Goal: Task Accomplishment & Management: Manage account settings

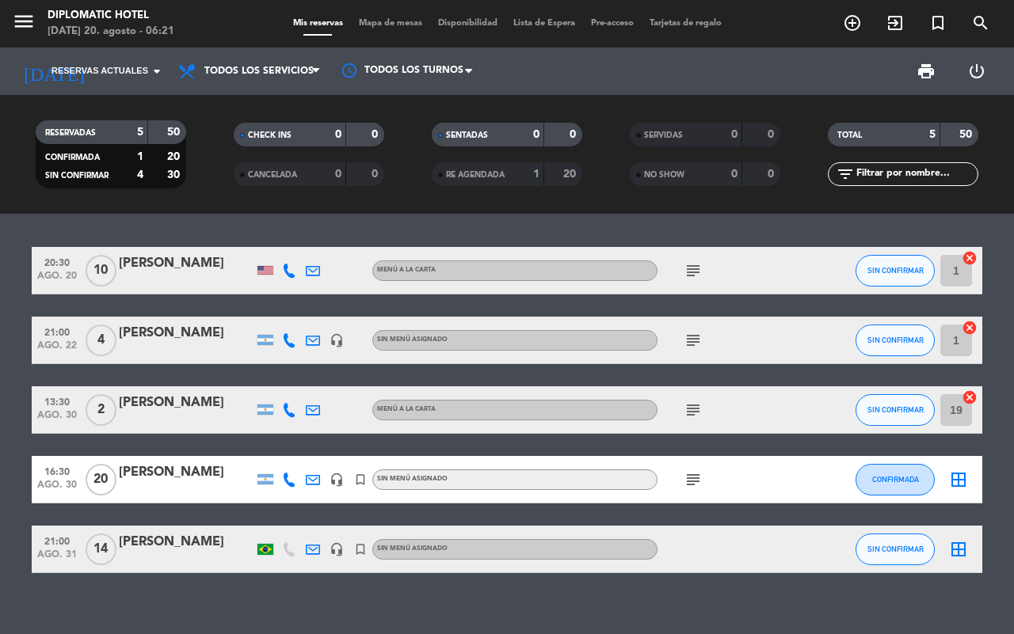
click at [195, 257] on div "[PERSON_NAME]" at bounding box center [186, 263] width 135 height 21
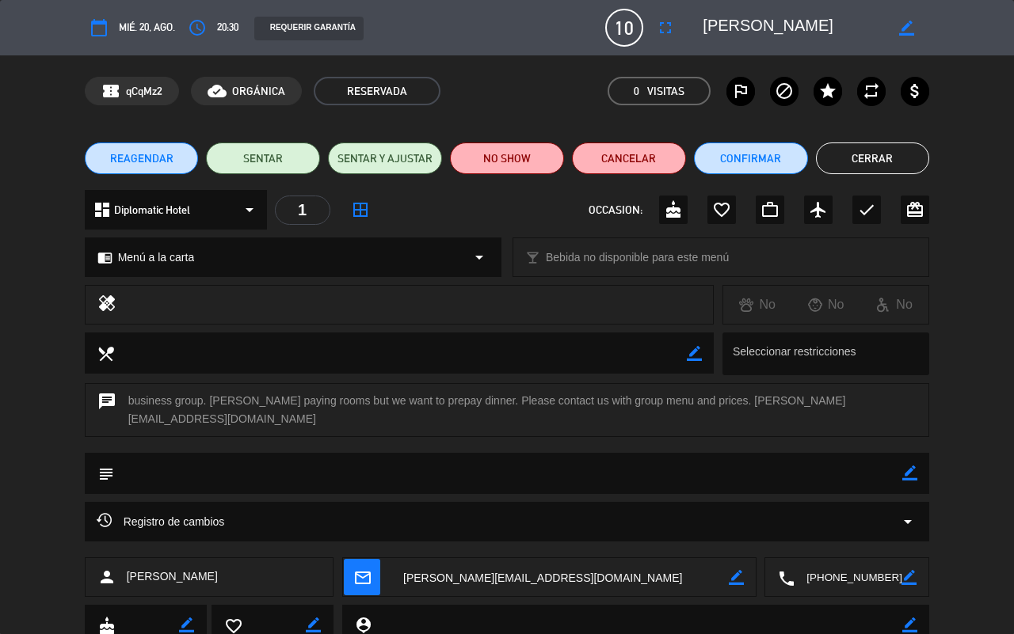
click at [143, 33] on span "mié. 20, ago." at bounding box center [147, 27] width 56 height 17
click at [234, 25] on span "20:30" at bounding box center [227, 27] width 21 height 17
click at [298, 26] on div "REQUERIR GARANTÍA" at bounding box center [308, 29] width 109 height 24
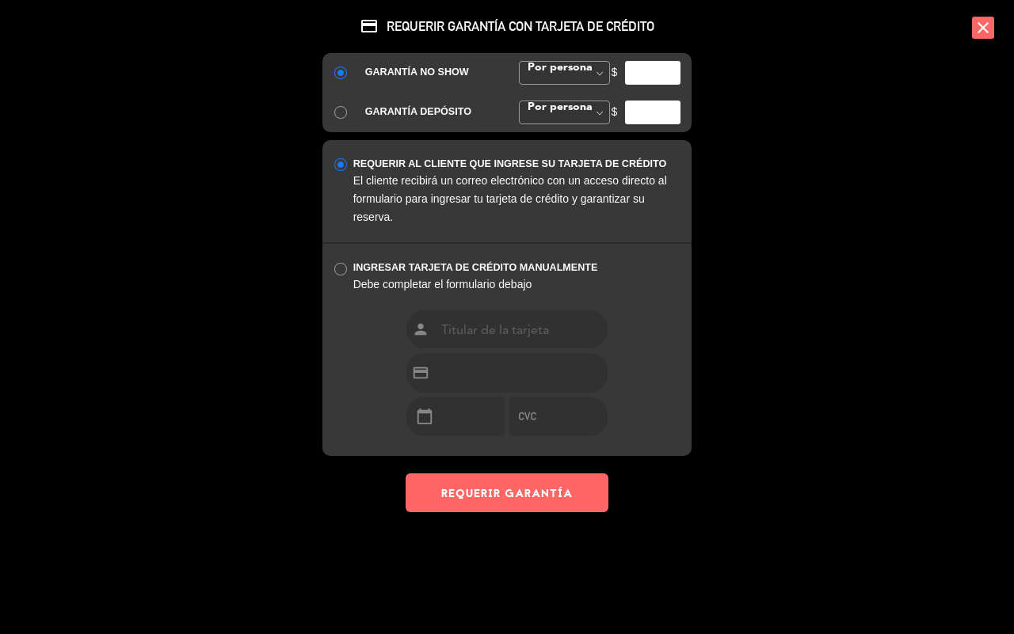
click at [181, 72] on div "credit_card REQUERIR GARANTÍA CON TARJETA DE CRÉDITO GARANTÍA NO SHOW Por perso…" at bounding box center [507, 317] width 1014 height 634
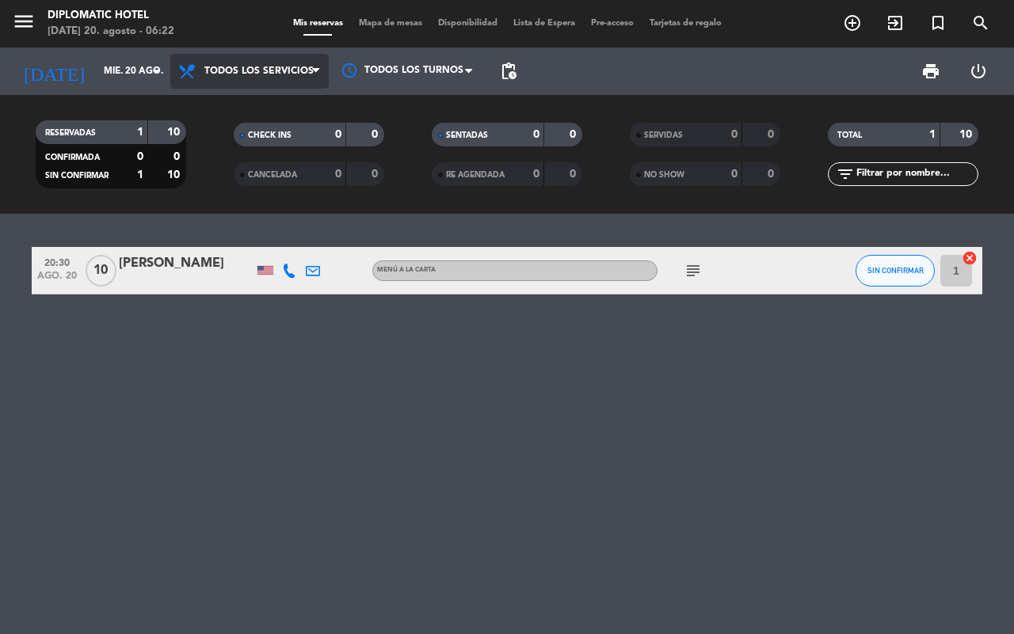
click at [277, 66] on span "Todos los servicios" at bounding box center [258, 71] width 109 height 11
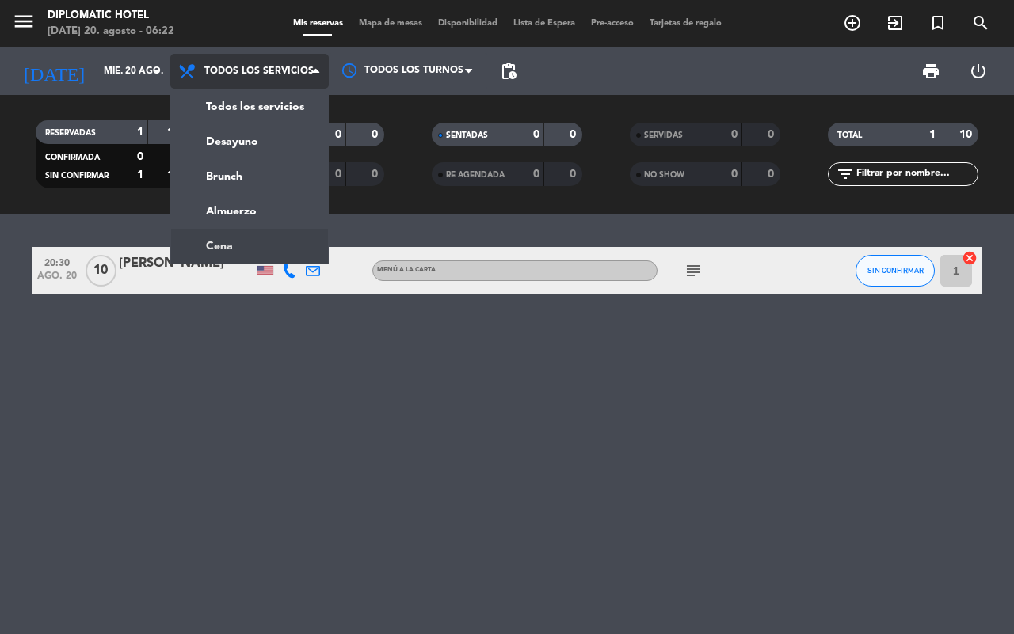
click at [266, 250] on ng-component "menu Diplomatic Hotel [DATE] 20. agosto - 06:22 Mis reservas Mapa de mesas Disp…" at bounding box center [507, 317] width 1014 height 634
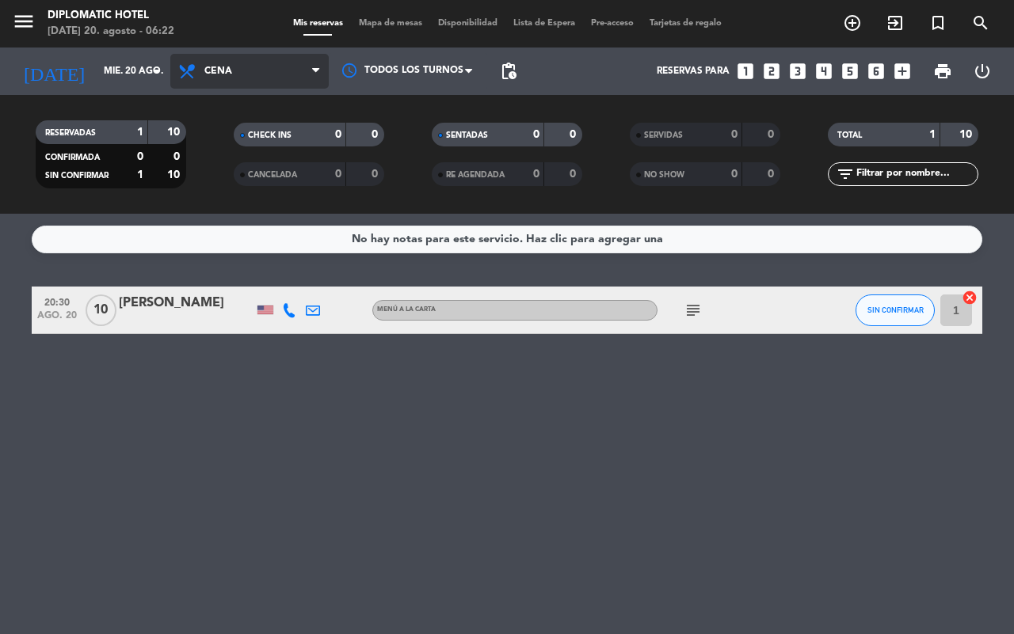
click at [279, 69] on span "Cena" at bounding box center [249, 71] width 158 height 35
click at [251, 141] on div "menu Diplomatic Hotel [DATE] 20. agosto - 06:22 Mis reservas Mapa de mesas Disp…" at bounding box center [507, 107] width 1014 height 214
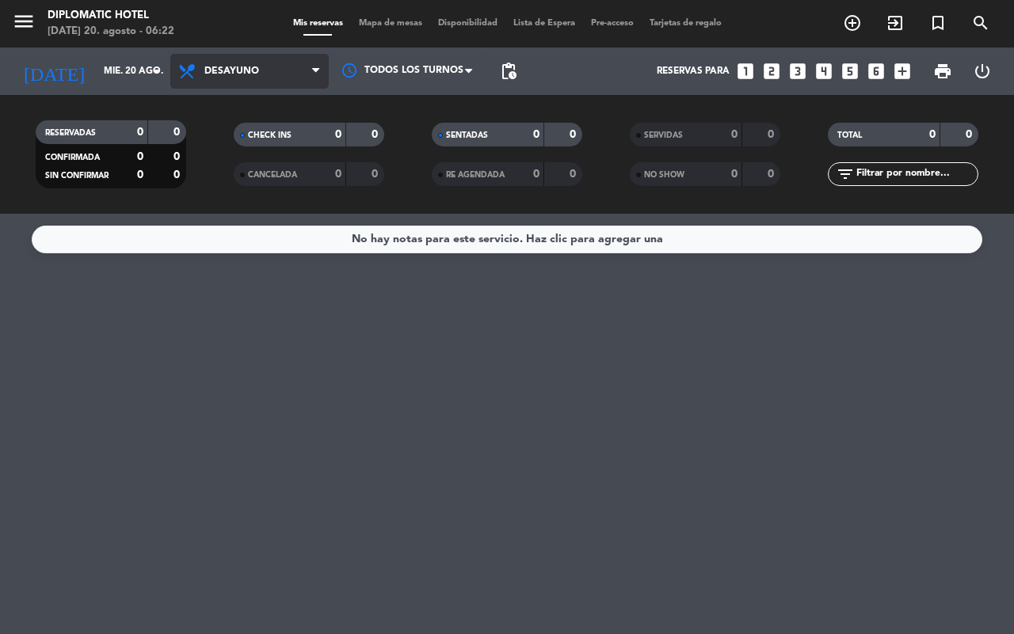
click at [277, 72] on span "Desayuno" at bounding box center [249, 71] width 158 height 35
click at [244, 177] on div "menu Diplomatic Hotel [DATE] 20. agosto - 06:22 Mis reservas Mapa de mesas Disp…" at bounding box center [507, 107] width 1014 height 214
click at [263, 69] on span "Brunch" at bounding box center [249, 71] width 158 height 35
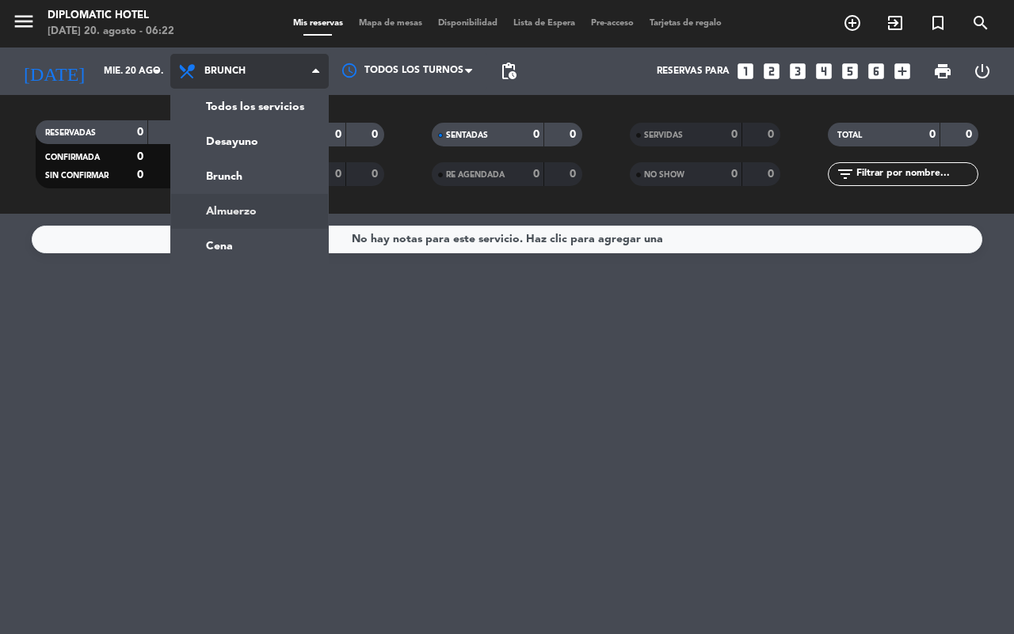
click at [230, 219] on ng-component "menu Diplomatic Hotel [DATE] 20. agosto - 06:22 Mis reservas Mapa de mesas Disp…" at bounding box center [507, 317] width 1014 height 634
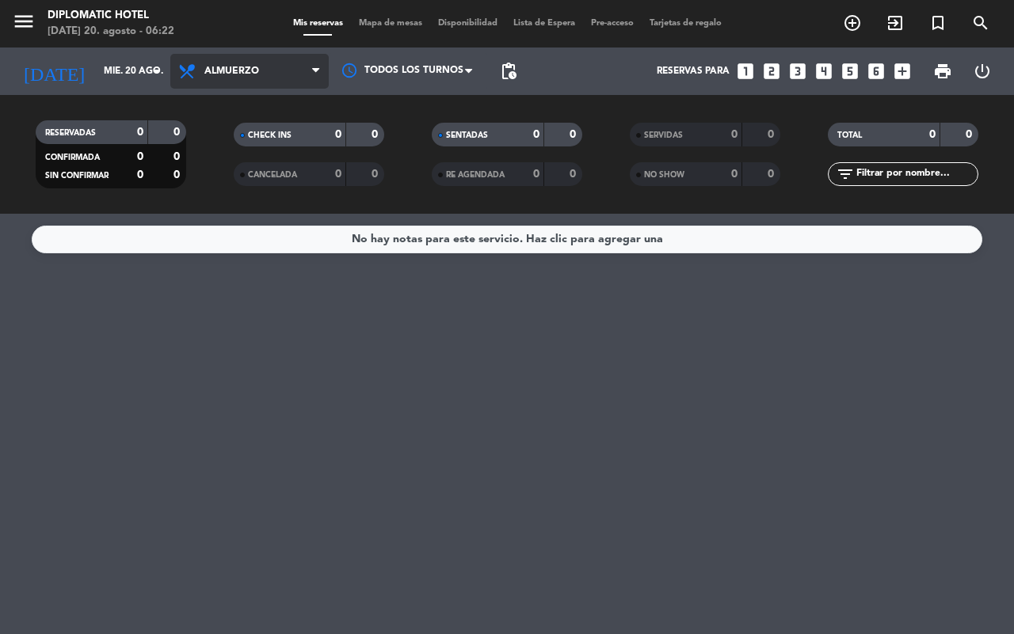
click at [231, 72] on span "Almuerzo" at bounding box center [231, 71] width 55 height 11
click at [227, 247] on ng-component "menu Diplomatic Hotel [DATE] 20. agosto - 06:22 Mis reservas Mapa de mesas Disp…" at bounding box center [507, 317] width 1014 height 634
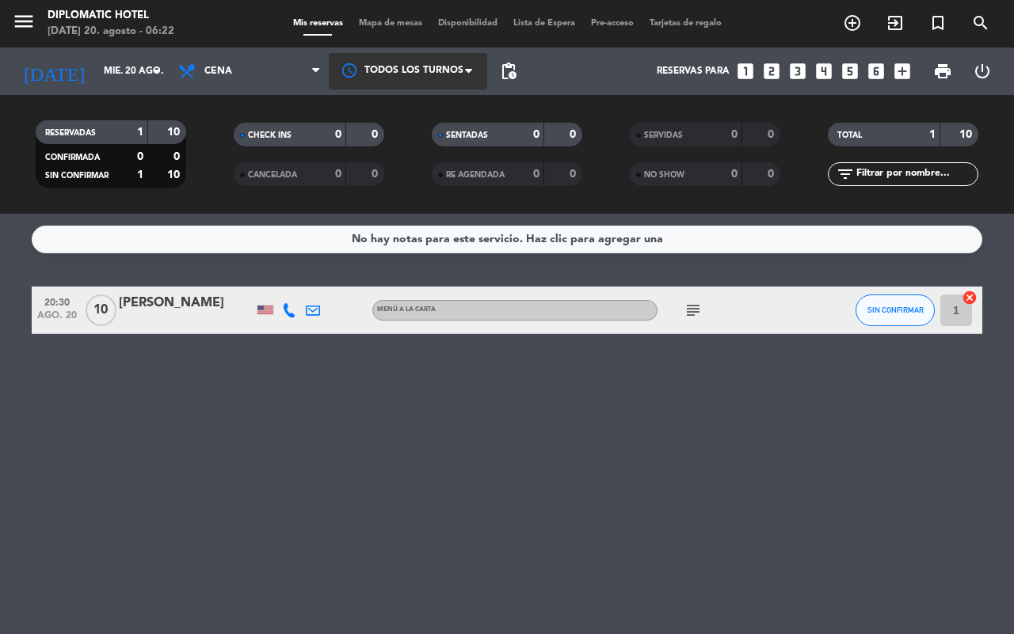
click at [444, 65] on div at bounding box center [408, 71] width 158 height 36
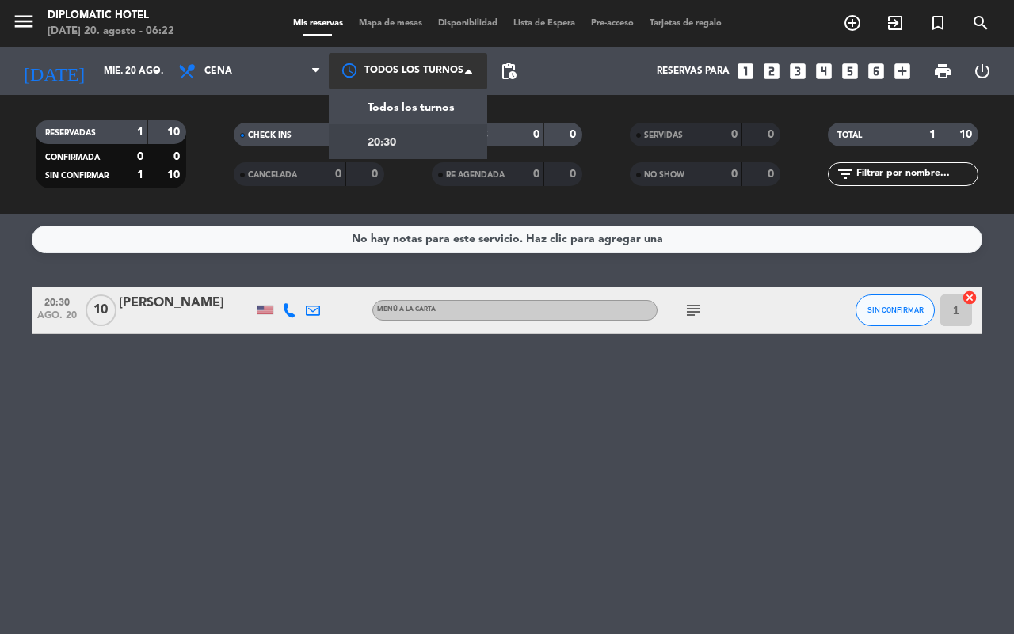
click at [393, 143] on span "20:30" at bounding box center [382, 143] width 29 height 18
click at [476, 62] on div at bounding box center [408, 71] width 158 height 29
click at [448, 93] on div "Todos los turnos" at bounding box center [393, 103] width 121 height 21
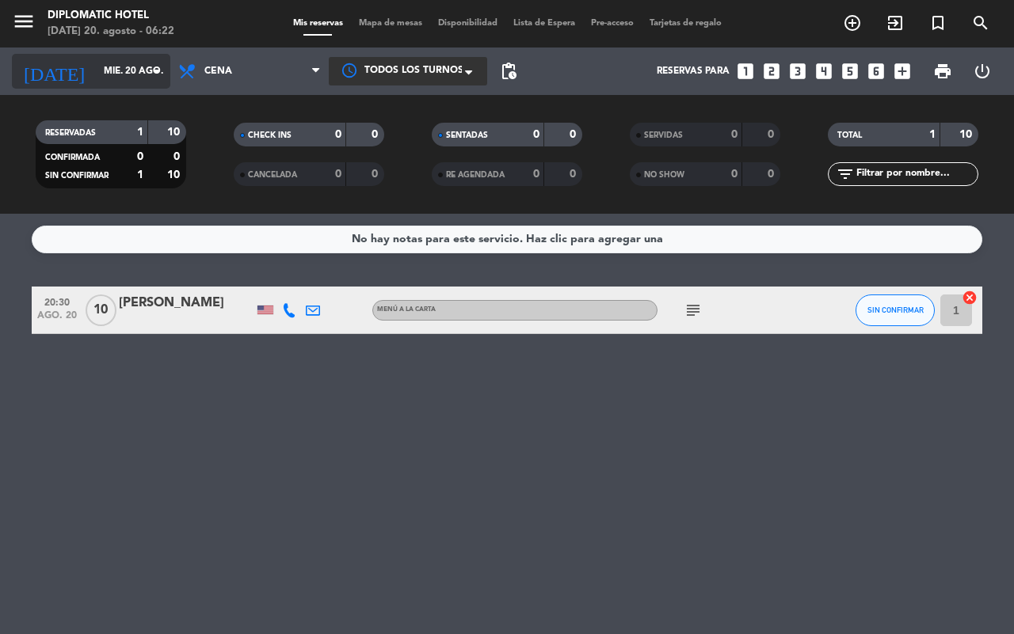
click at [145, 65] on input "mié. 20 ago." at bounding box center [159, 71] width 126 height 27
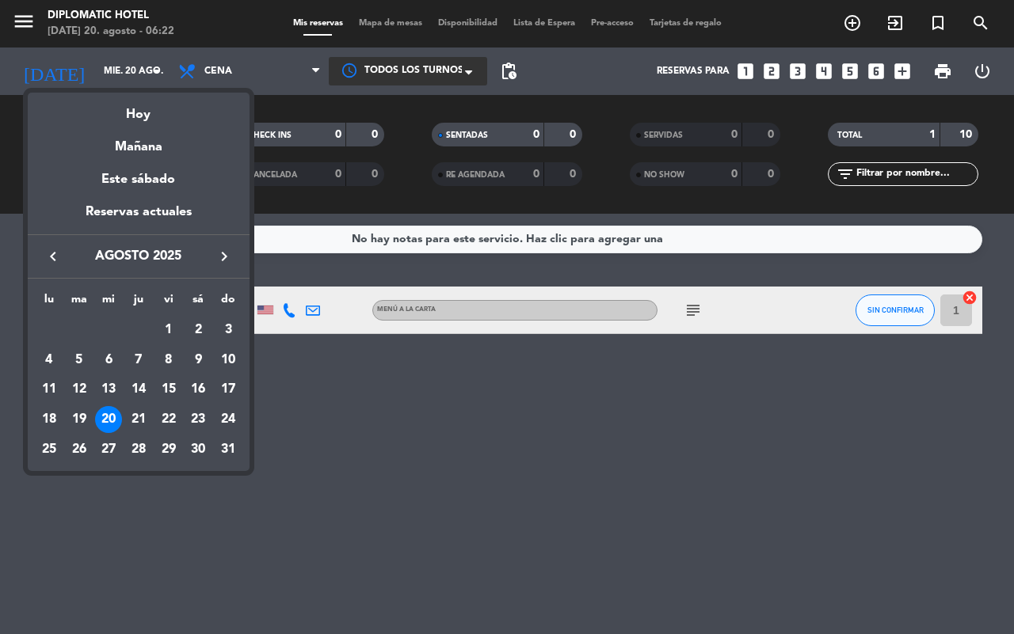
click at [329, 428] on div at bounding box center [507, 317] width 1014 height 634
